Goal: Task Accomplishment & Management: Manage account settings

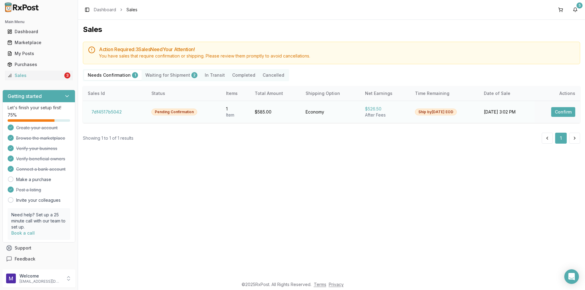
click at [98, 117] on td "7df4517b5042" at bounding box center [115, 112] width 64 height 22
click at [99, 110] on button "7df4517b5042" at bounding box center [107, 112] width 38 height 10
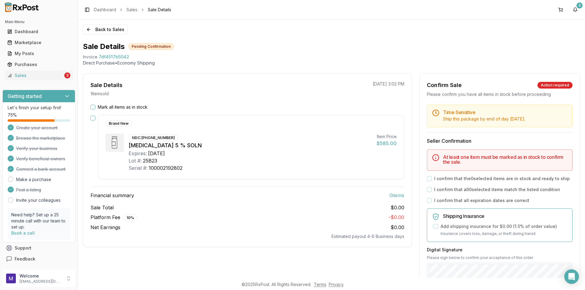
click at [89, 119] on div "Mark all items as in stock Brand New NDC: [PHONE_NUMBER] [MEDICAL_DATA] 5 % SOL…" at bounding box center [247, 172] width 328 height 136
click at [96, 118] on div "Brand New NDC: [PHONE_NUMBER] [MEDICAL_DATA] 5 % SOLN Expires: [DATE] Lot #: 25…" at bounding box center [247, 147] width 314 height 64
click at [90, 118] on div "Mark all items as in stock Brand New NDC: [PHONE_NUMBER] [MEDICAL_DATA] 5 % SOL…" at bounding box center [247, 172] width 328 height 136
click at [94, 119] on button "button" at bounding box center [92, 118] width 5 height 5
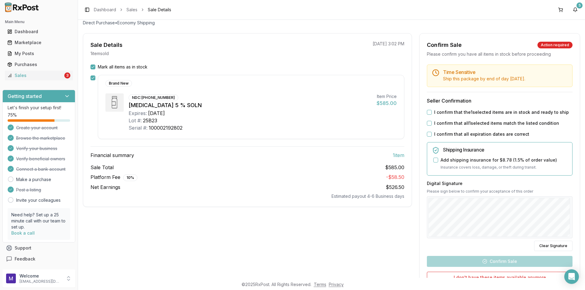
scroll to position [40, 0]
click at [429, 119] on div "Time Sensitive Ship this package by end of day [DATE] . Seller Confirmation I c…" at bounding box center [500, 193] width 160 height 257
click at [429, 111] on button "I confirm that the 1 selected items are in stock and ready to ship" at bounding box center [429, 113] width 5 height 5
click at [429, 125] on button "I confirm that all 1 selected items match the listed condition" at bounding box center [429, 124] width 5 height 5
click at [428, 135] on button "I confirm that all expiration dates are correct" at bounding box center [429, 135] width 5 height 5
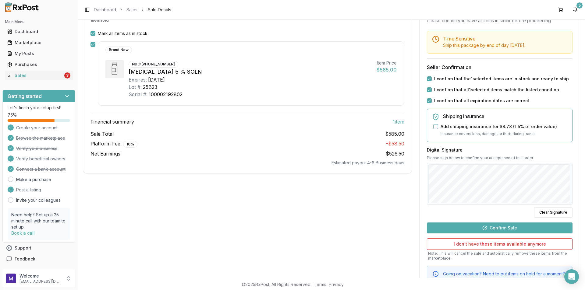
scroll to position [77, 0]
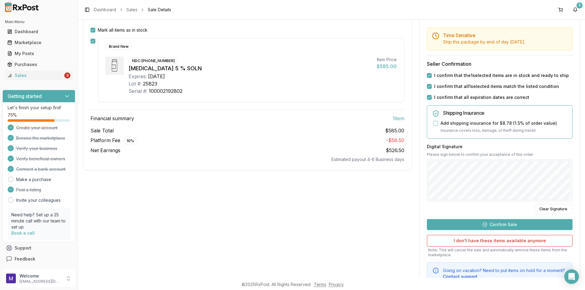
click at [471, 225] on button "Confirm Sale" at bounding box center [500, 224] width 146 height 11
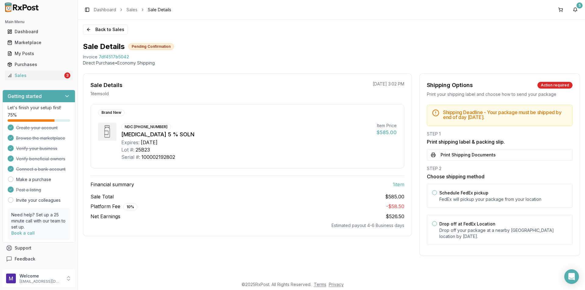
scroll to position [0, 0]
click at [49, 74] on div "Sales" at bounding box center [35, 76] width 56 height 6
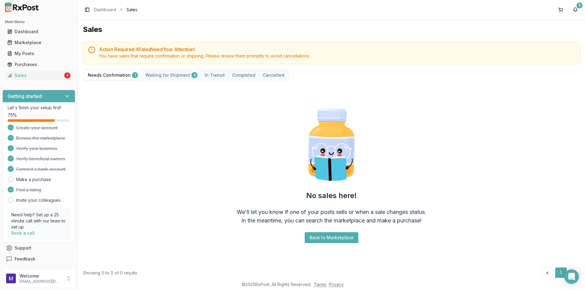
click at [172, 76] on Shipment "Waiting for Shipment 3" at bounding box center [171, 75] width 59 height 10
